Goal: Task Accomplishment & Management: Use online tool/utility

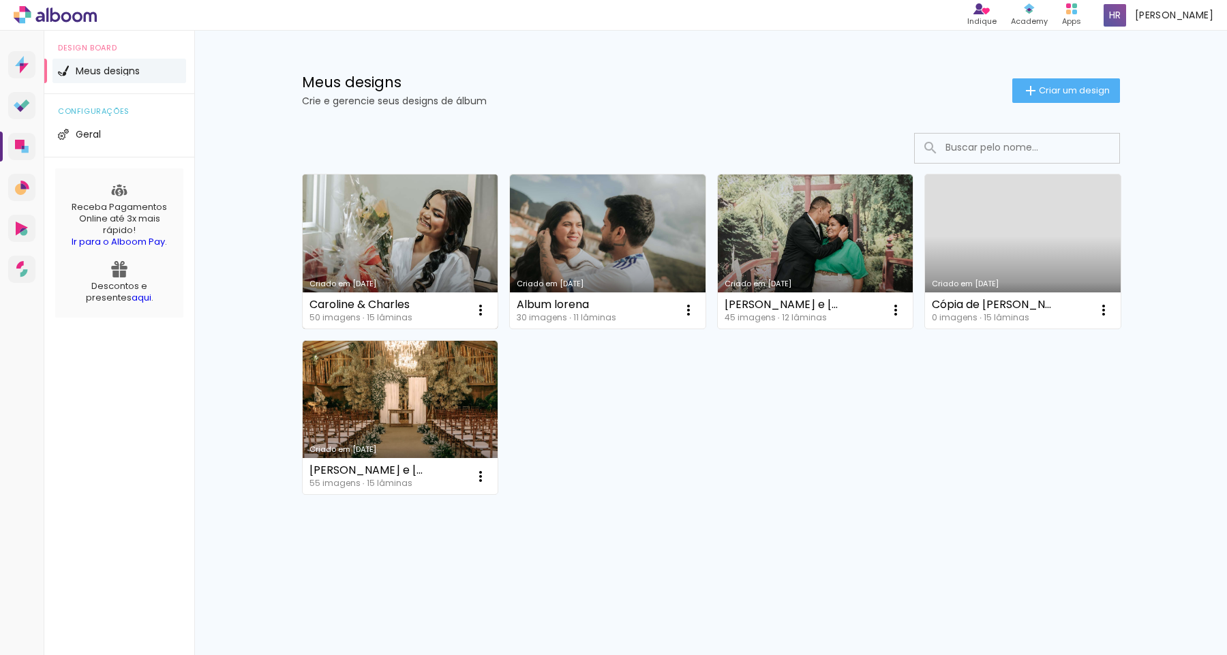
click at [404, 230] on link "Criado em [DATE]" at bounding box center [401, 251] width 196 height 154
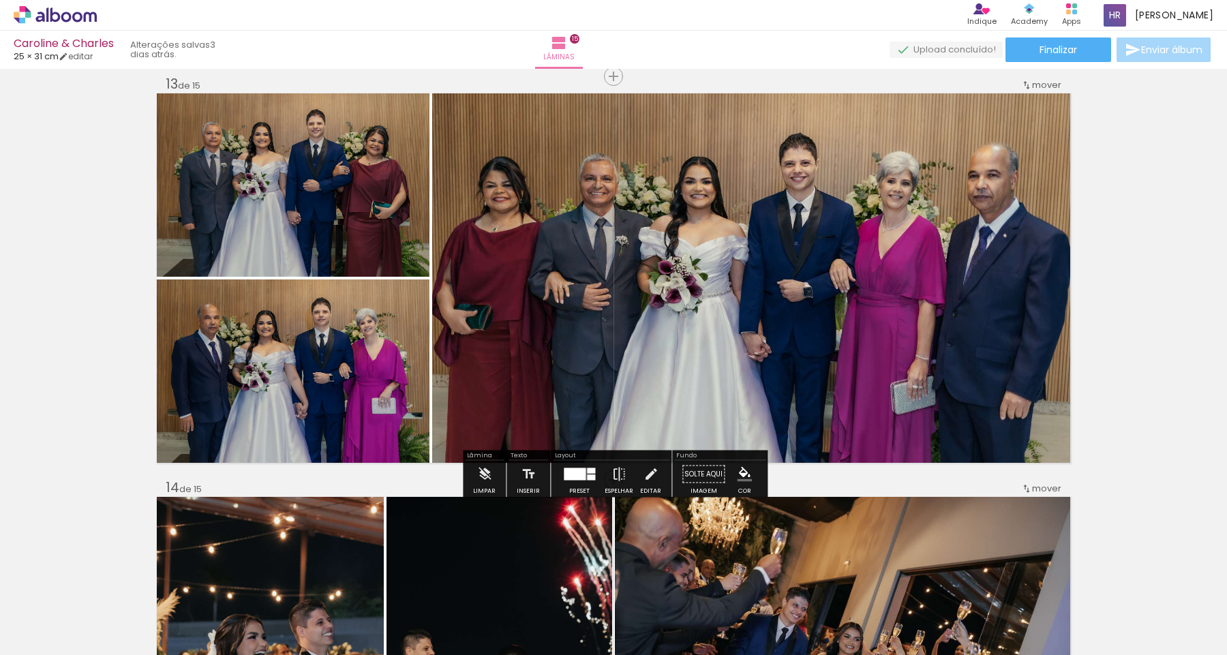
scroll to position [4848, 0]
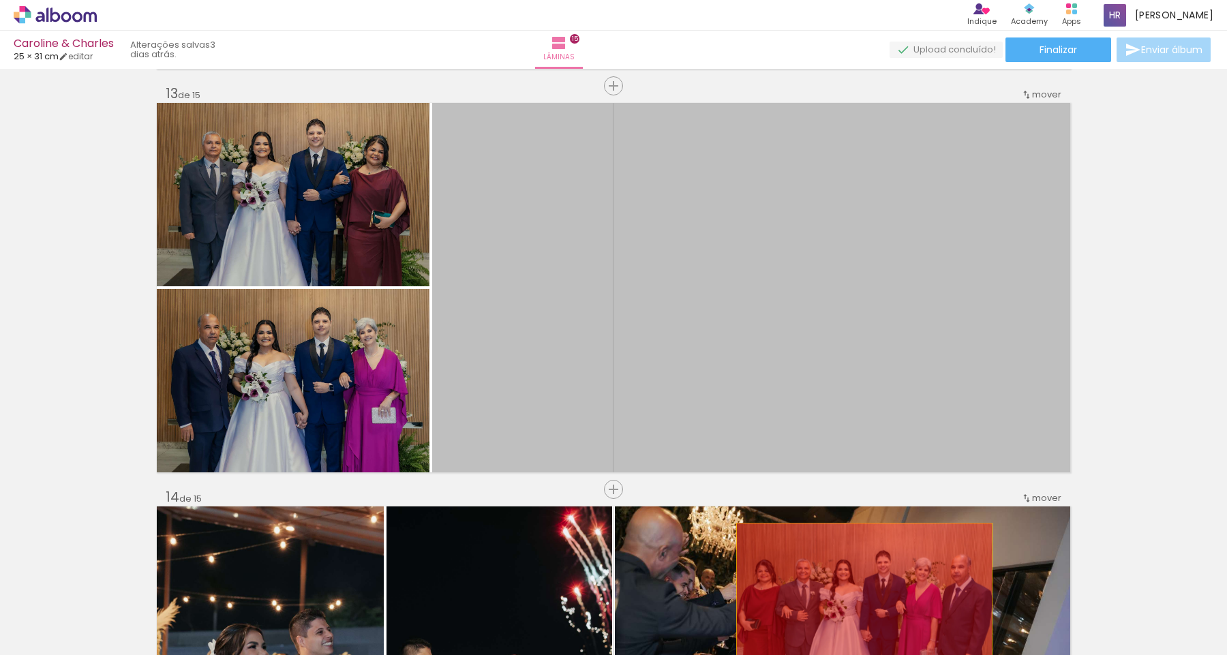
drag, startPoint x: 911, startPoint y: 301, endPoint x: 864, endPoint y: 597, distance: 300.1
click at [864, 597] on quentale-workspace at bounding box center [613, 327] width 1227 height 655
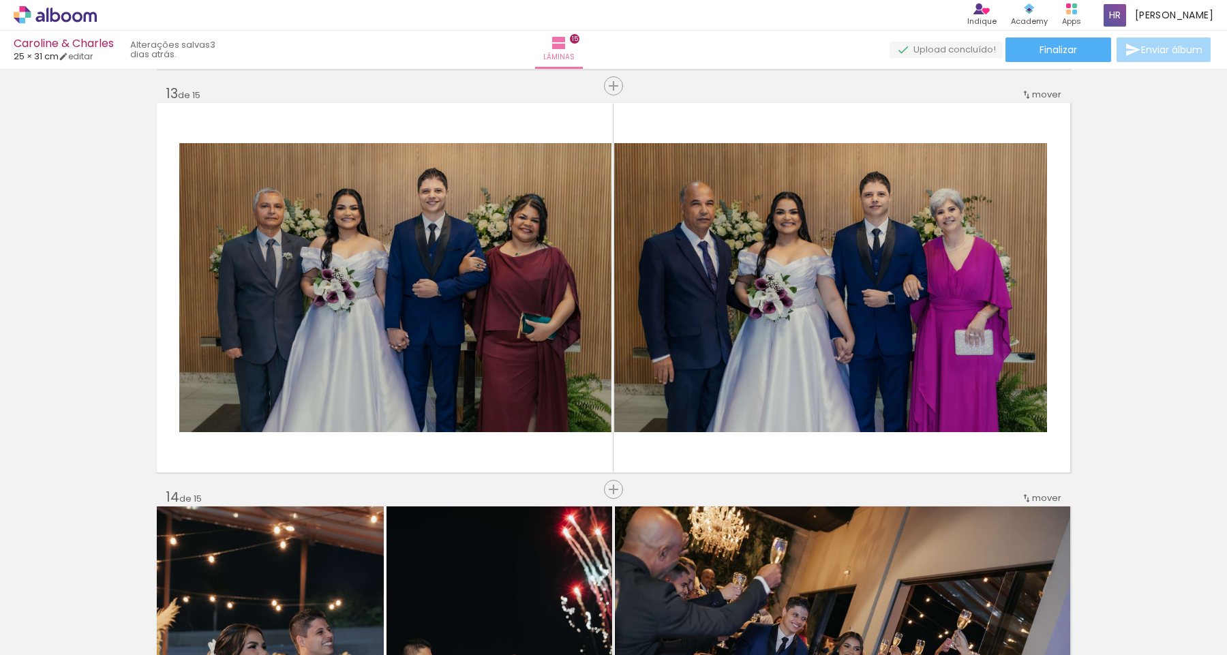
scroll to position [0, 2706]
click at [384, 586] on iron-icon at bounding box center [378, 582] width 14 height 14
click at [25, 630] on iron-icon at bounding box center [20, 636] width 16 height 16
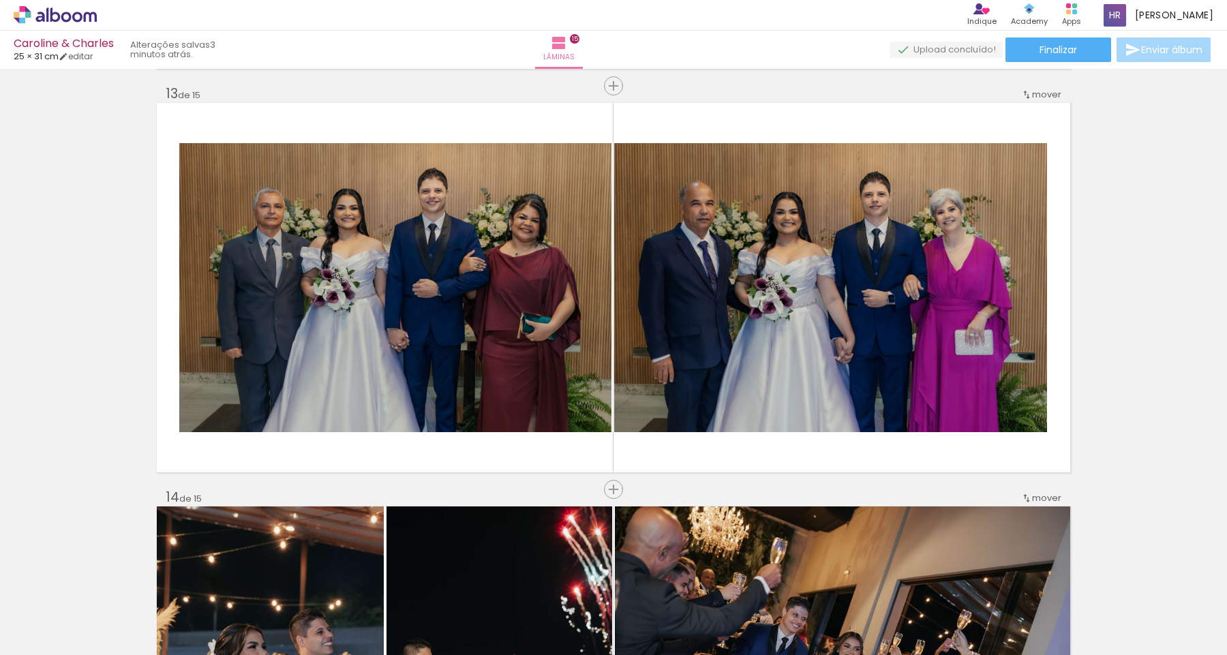
click at [0, 0] on input "file" at bounding box center [0, 0] width 0 height 0
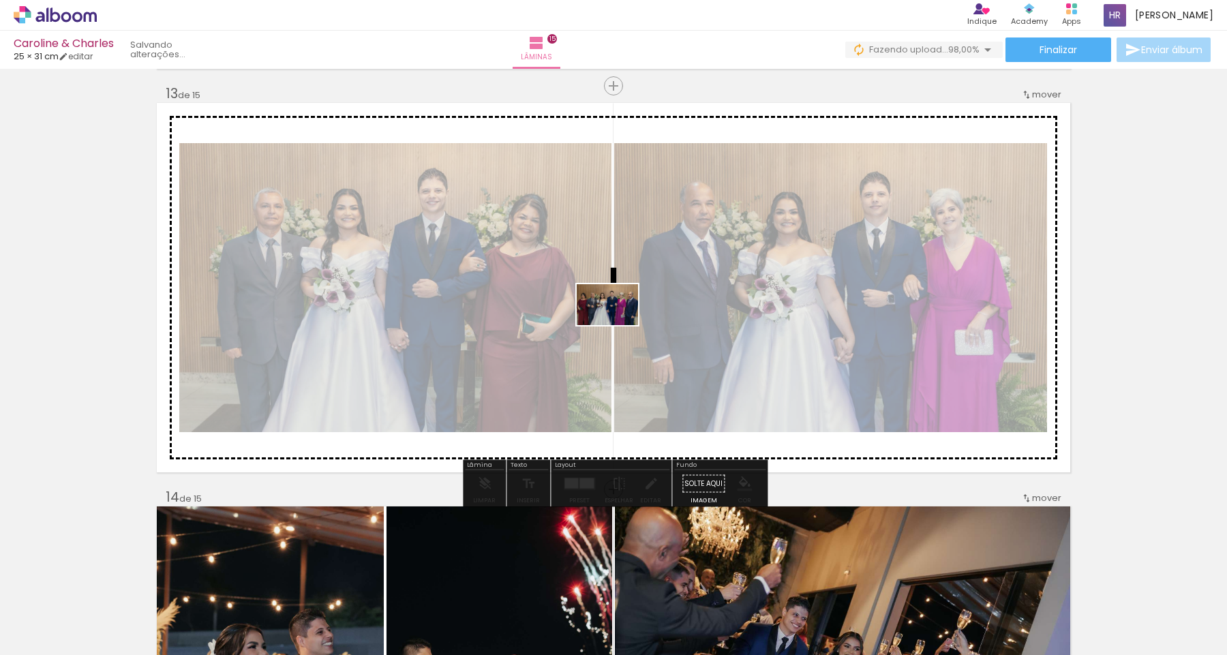
drag, startPoint x: 485, startPoint y: 607, endPoint x: 618, endPoint y: 325, distance: 311.0
click at [618, 325] on quentale-workspace at bounding box center [613, 327] width 1227 height 655
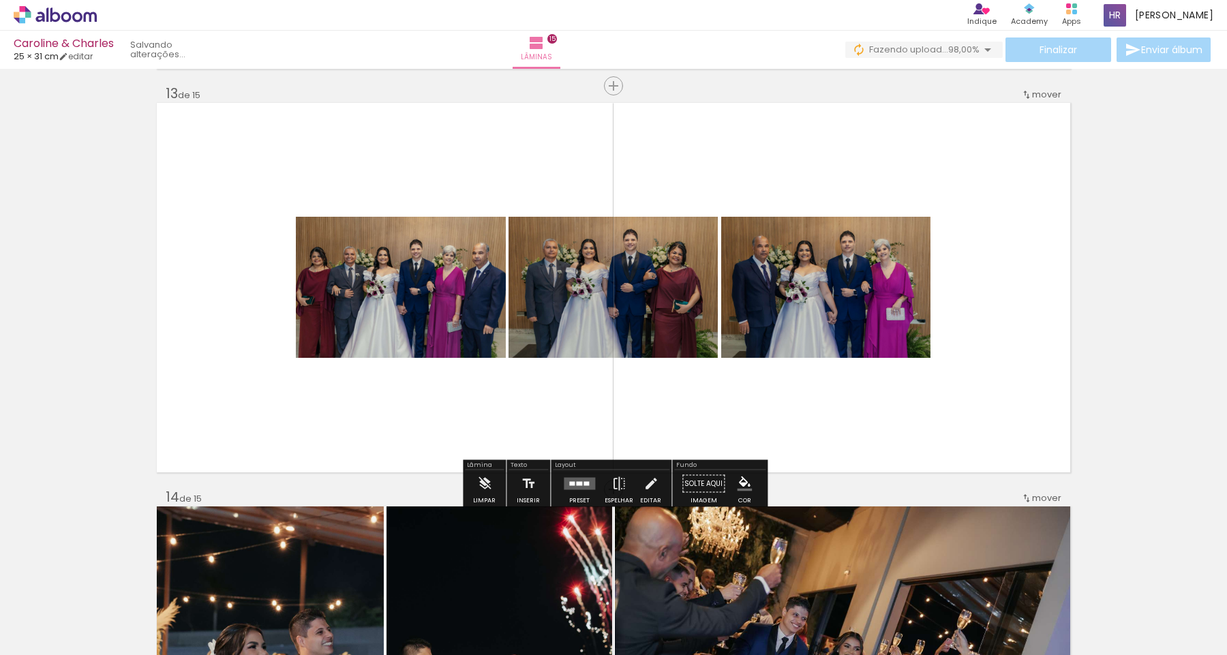
click at [577, 485] on div at bounding box center [579, 484] width 6 height 4
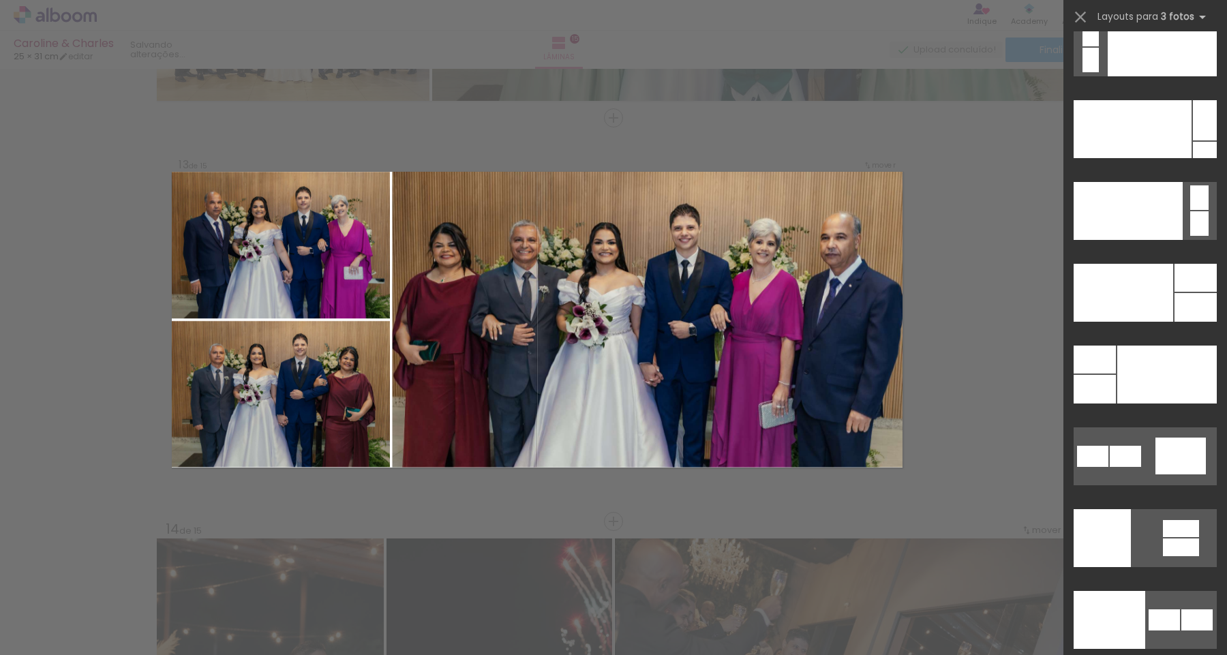
scroll to position [16288, 0]
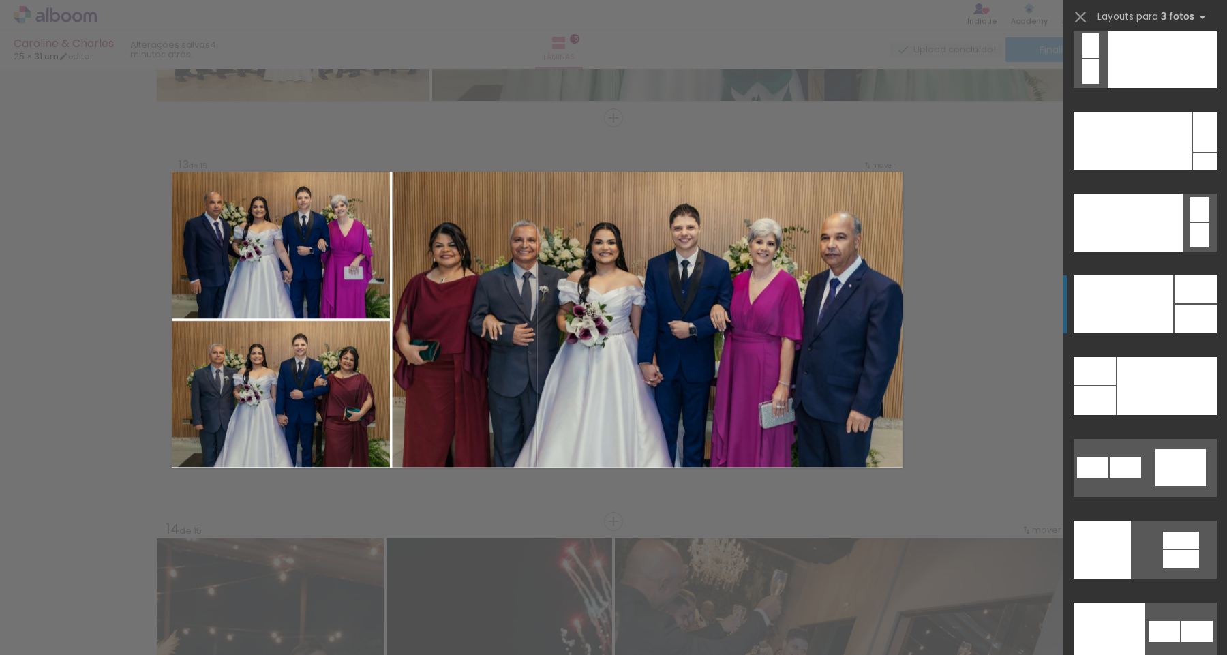
click at [1123, 314] on div at bounding box center [1124, 304] width 100 height 58
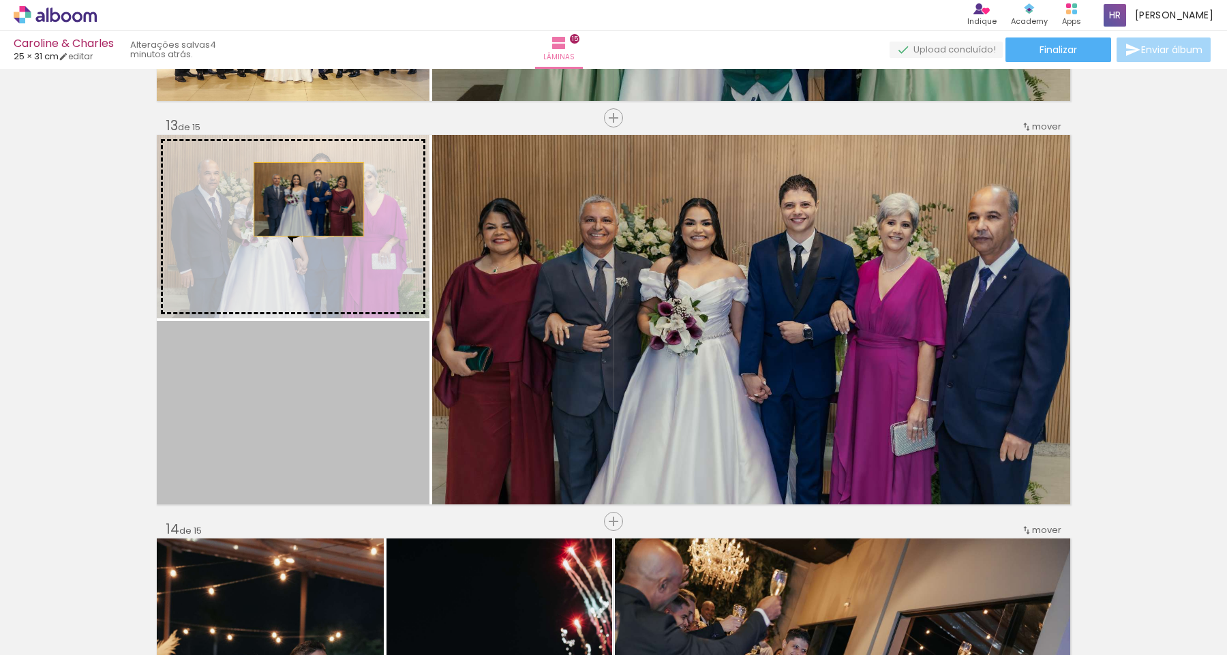
drag, startPoint x: 307, startPoint y: 425, endPoint x: 309, endPoint y: 199, distance: 225.6
click at [0, 0] on slot at bounding box center [0, 0] width 0 height 0
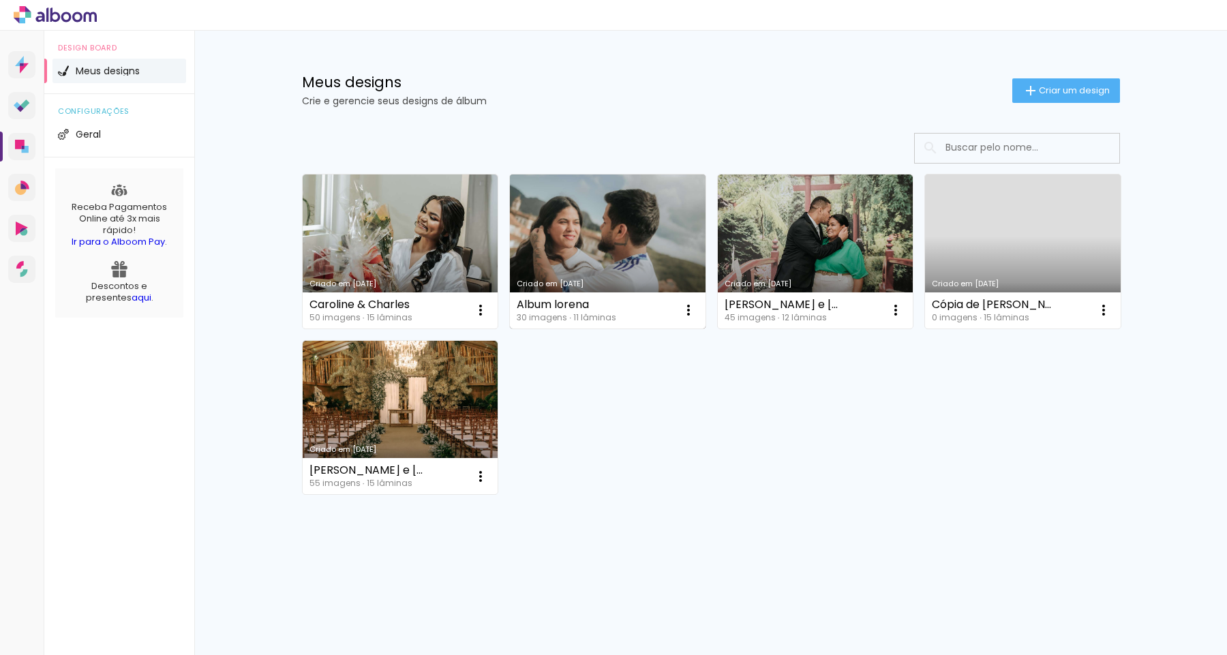
click at [574, 253] on link "Criado em [DATE]" at bounding box center [608, 251] width 196 height 154
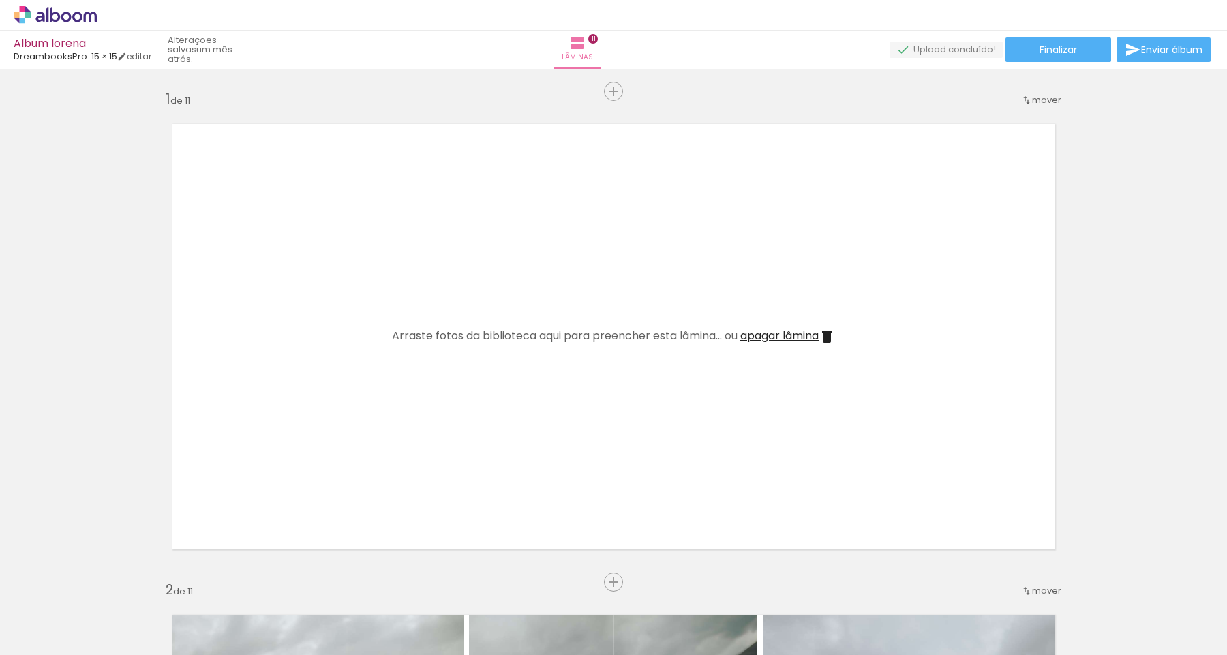
click at [762, 332] on span "apagar lâmina" at bounding box center [779, 336] width 78 height 16
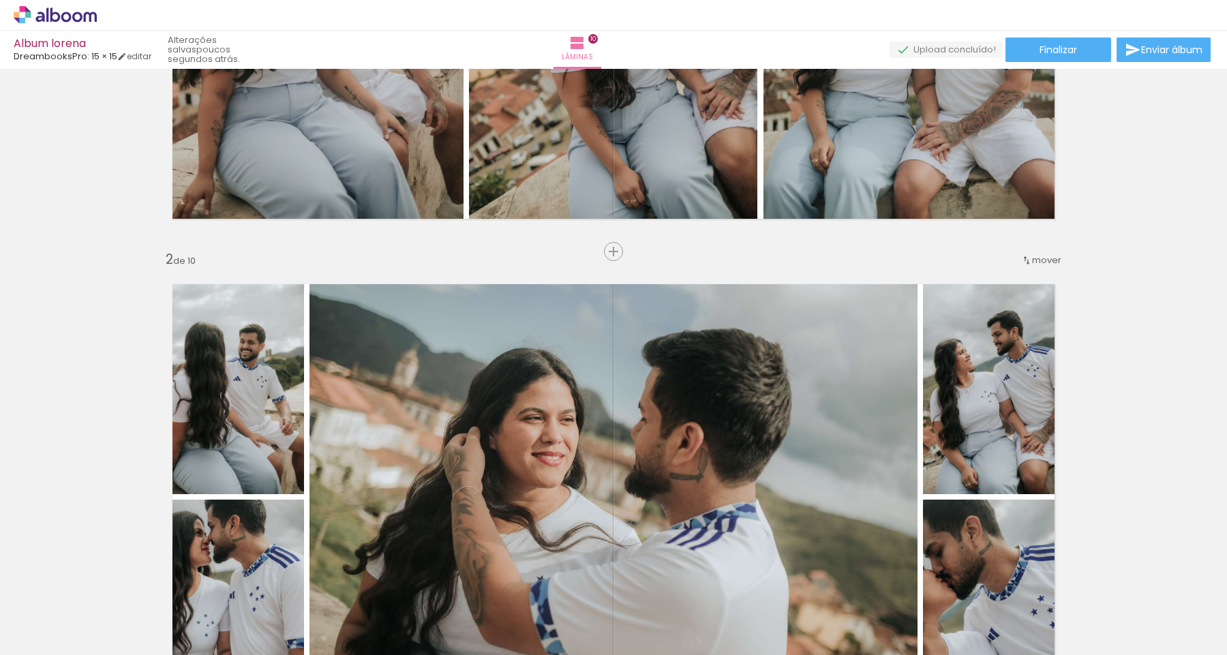
scroll to position [147, 0]
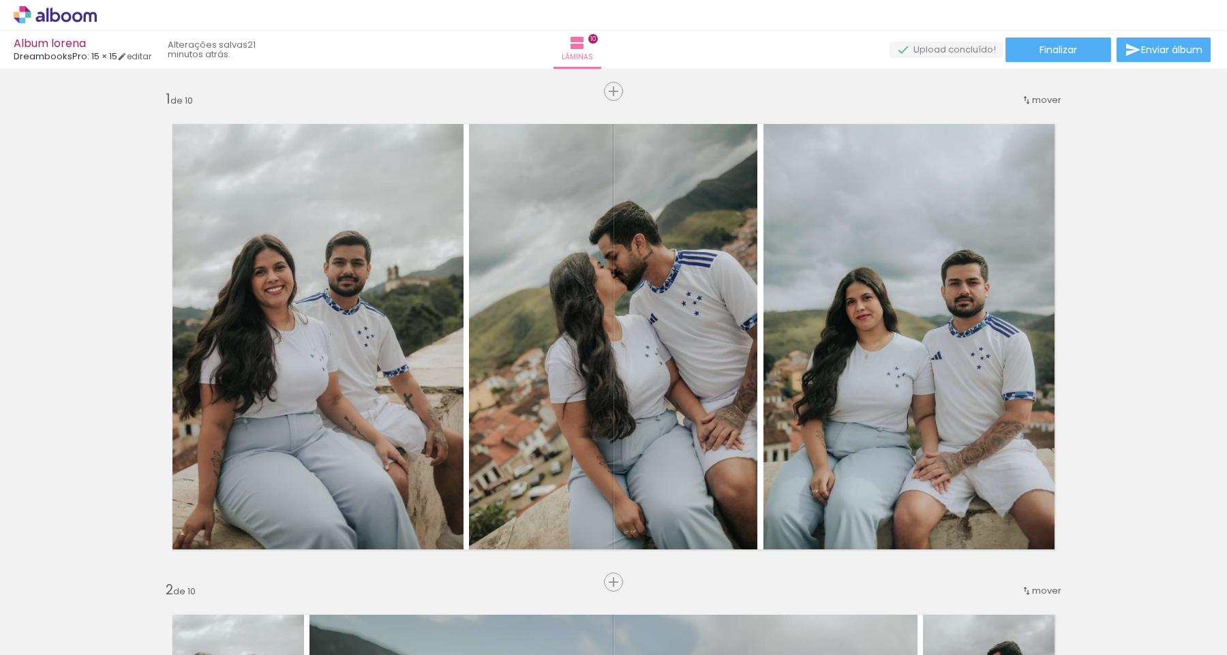
scroll to position [147, 0]
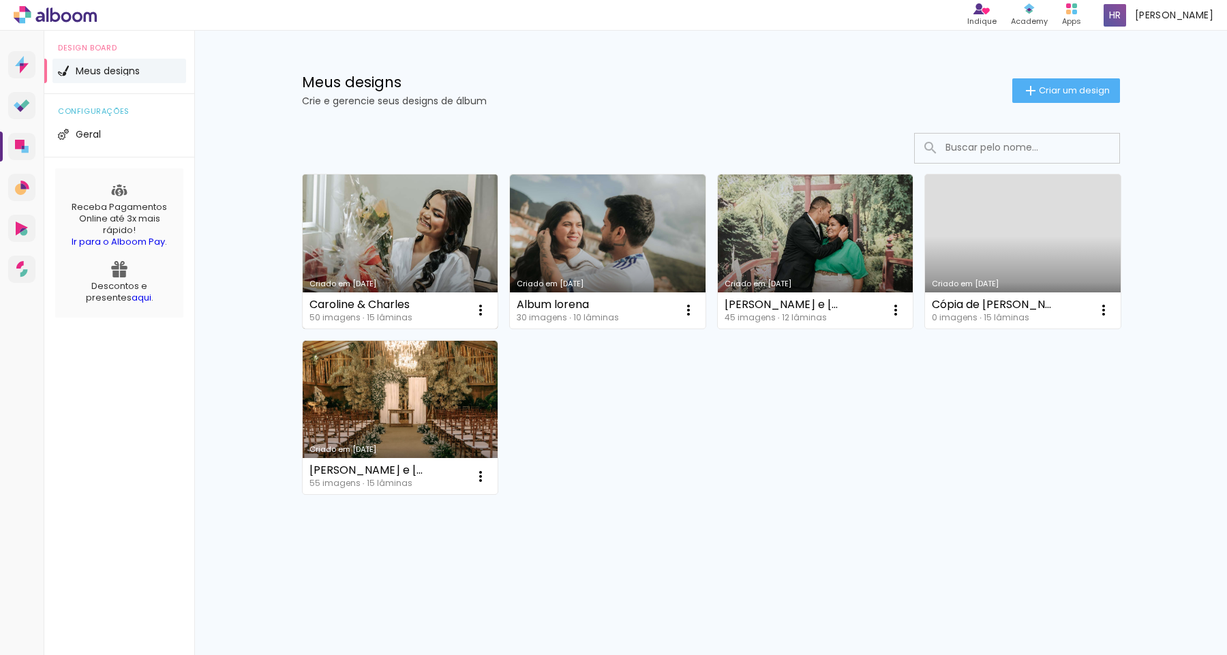
click at [384, 245] on link "Criado em [DATE]" at bounding box center [401, 251] width 196 height 154
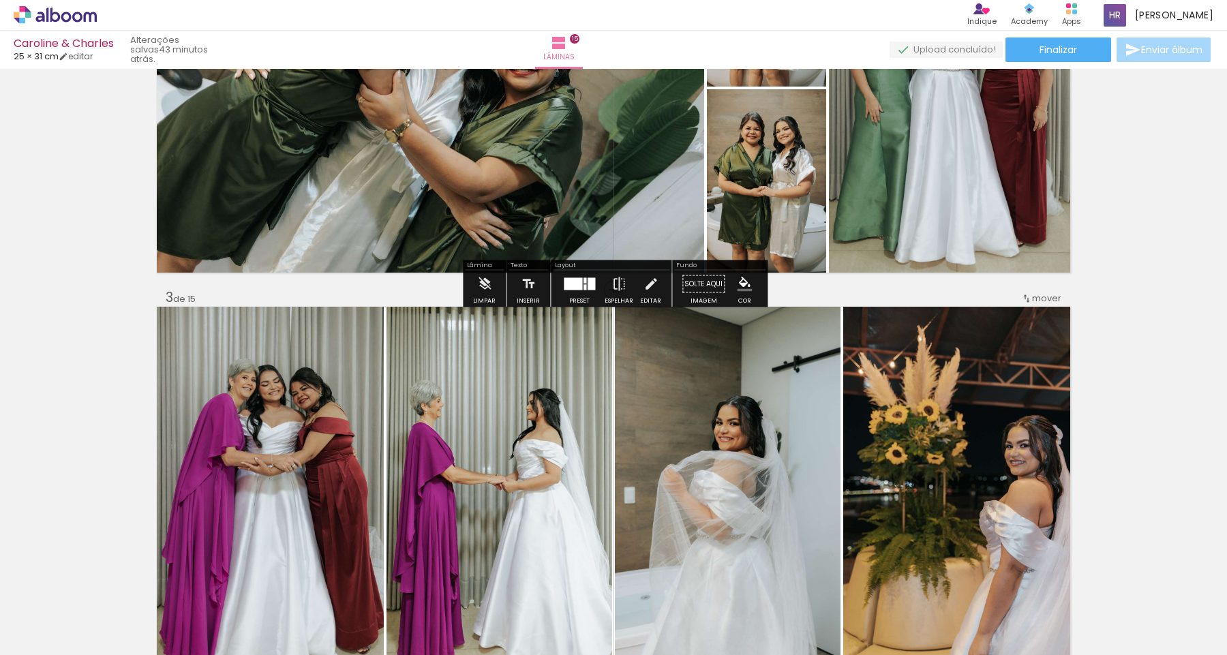
scroll to position [619, 0]
